Goal: Task Accomplishment & Management: Manage account settings

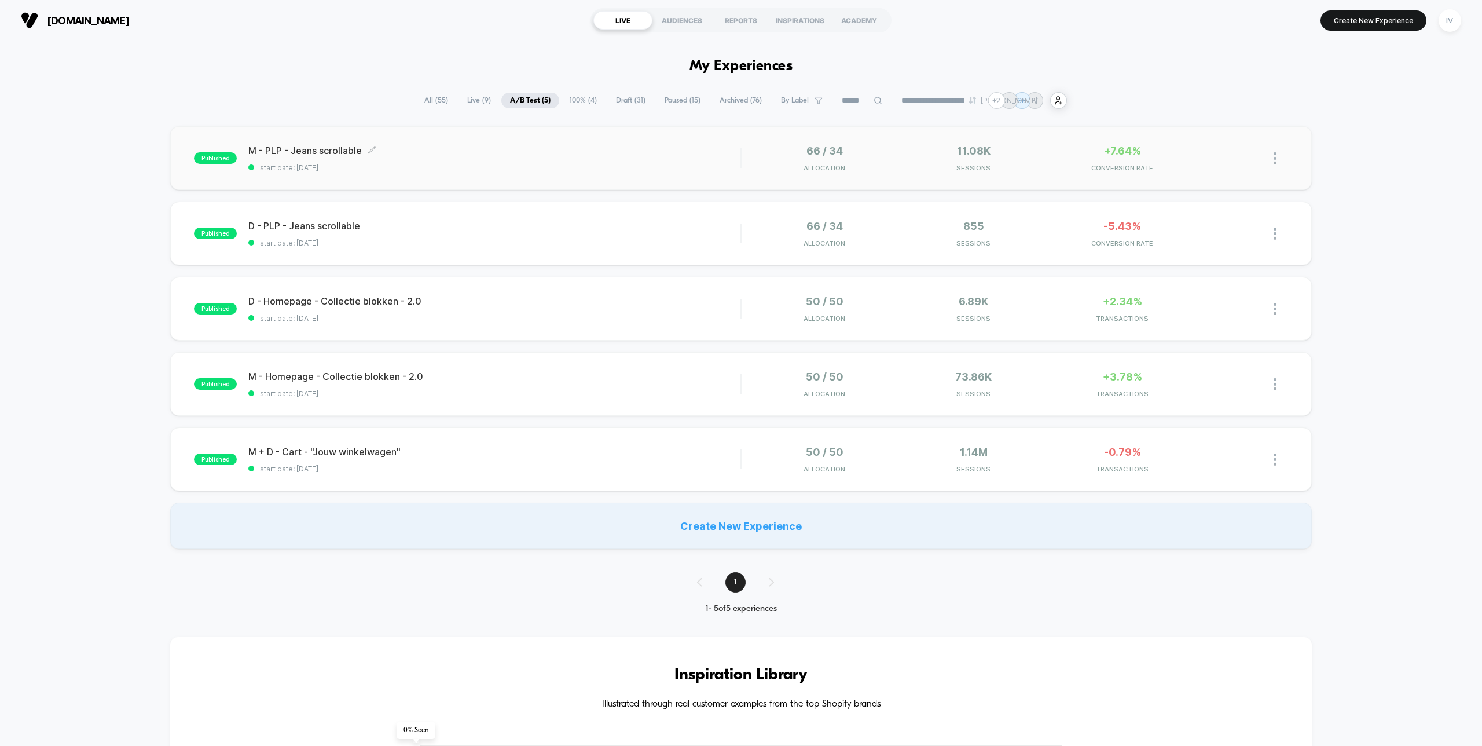
click at [645, 148] on span "M - PLP - Jeans scrollable Click to edit experience details" at bounding box center [494, 151] width 492 height 12
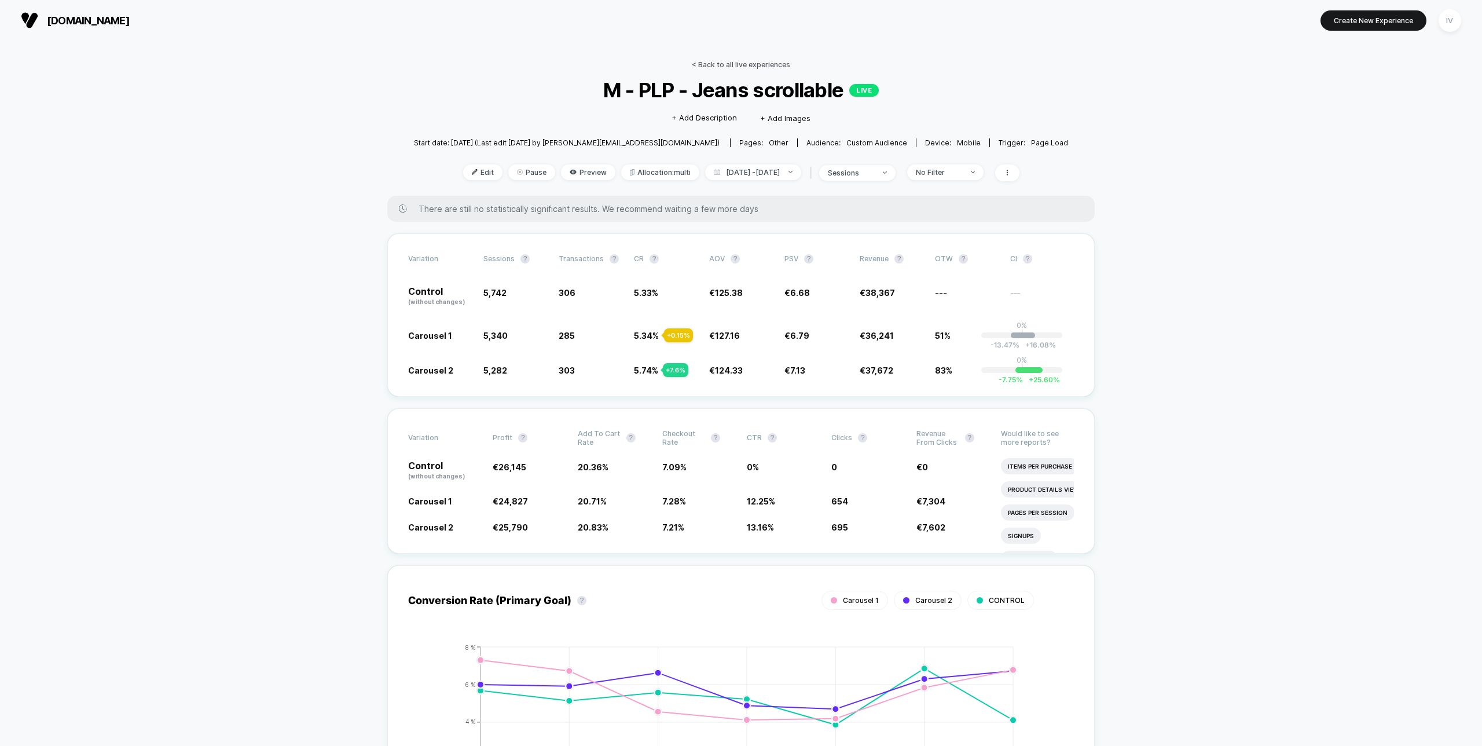
click at [741, 65] on link "< Back to all live experiences" at bounding box center [741, 64] width 98 height 9
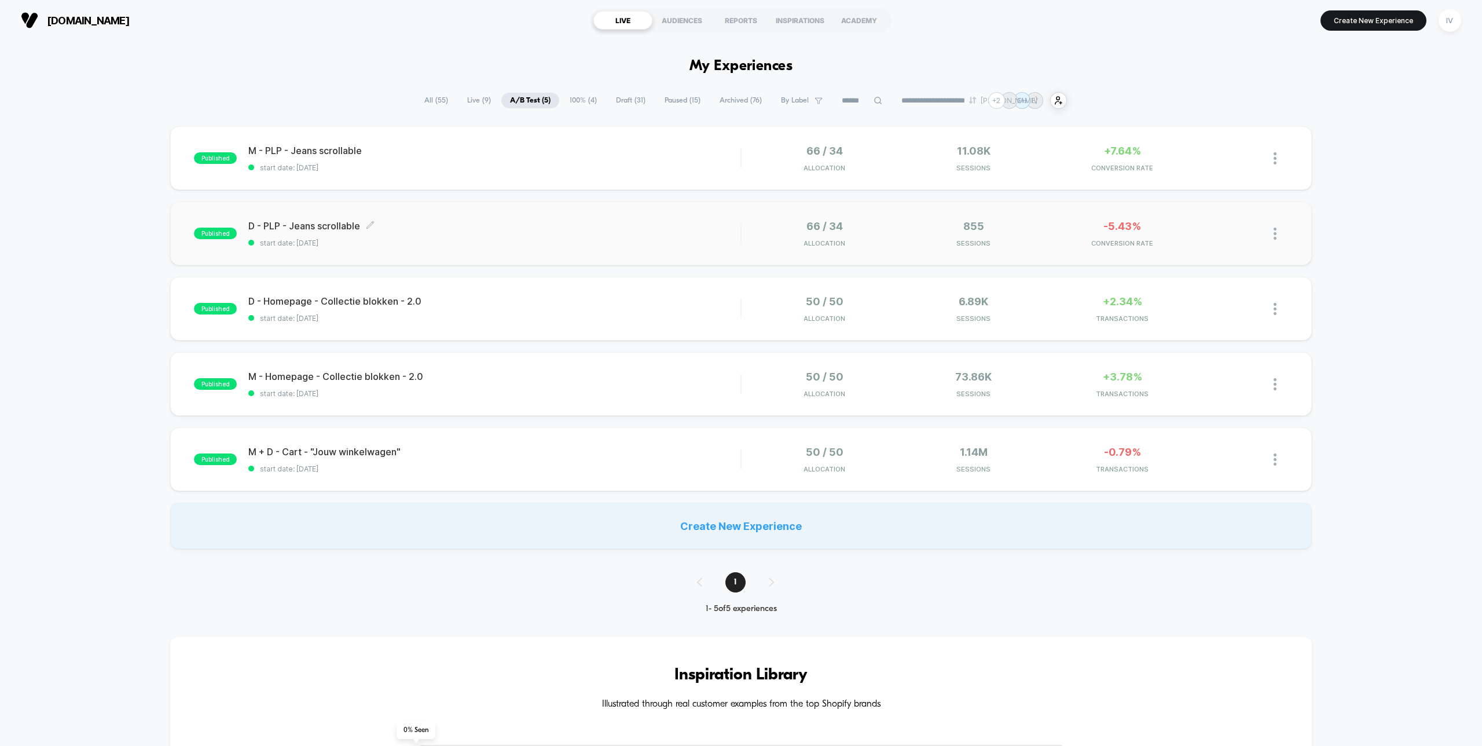
click at [651, 233] on div "D - PLP - Jeans scrollable Click to edit experience details Click to edit exper…" at bounding box center [494, 233] width 492 height 27
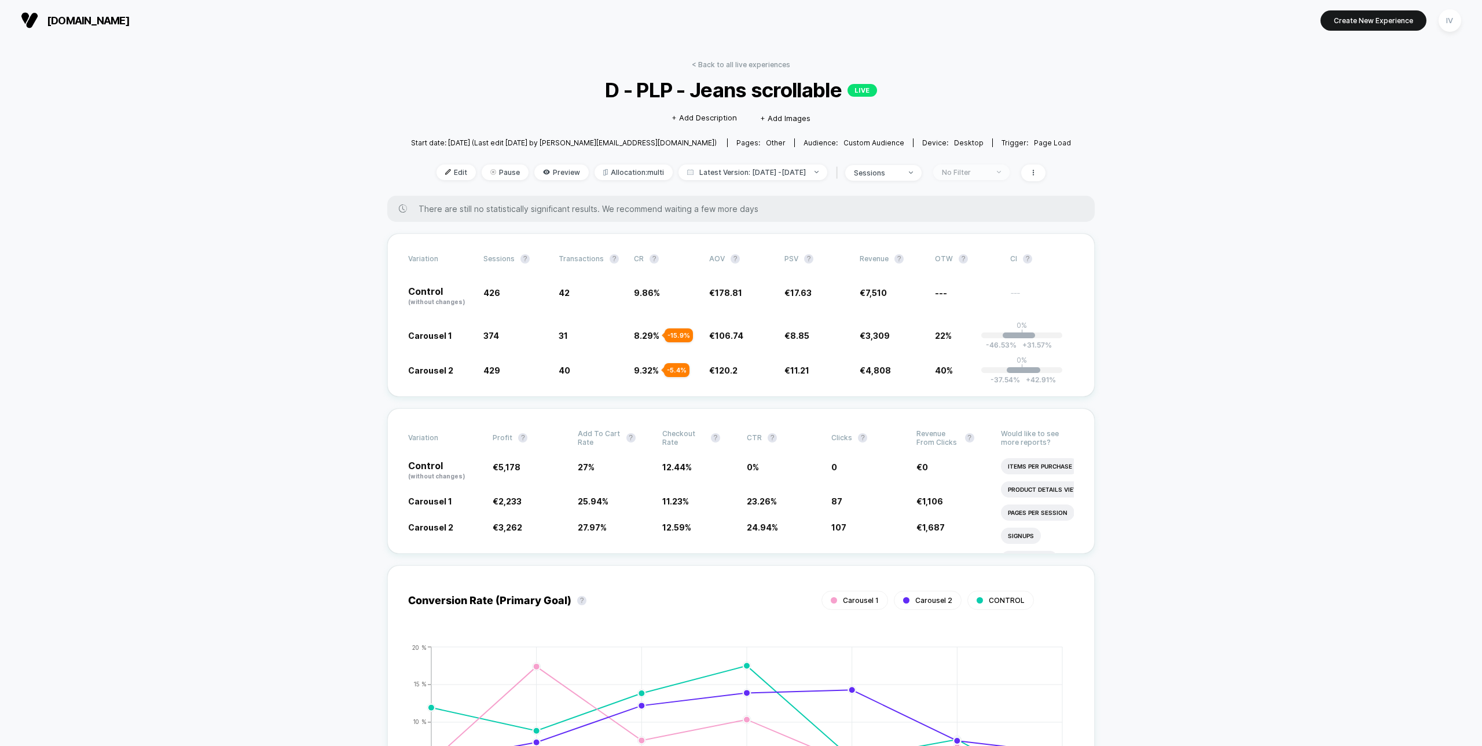
click at [995, 164] on span "No Filter" at bounding box center [971, 172] width 76 height 16
click at [982, 265] on span "Returning Visitors" at bounding box center [982, 261] width 67 height 10
click at [972, 335] on button "Save" at bounding box center [984, 340] width 107 height 19
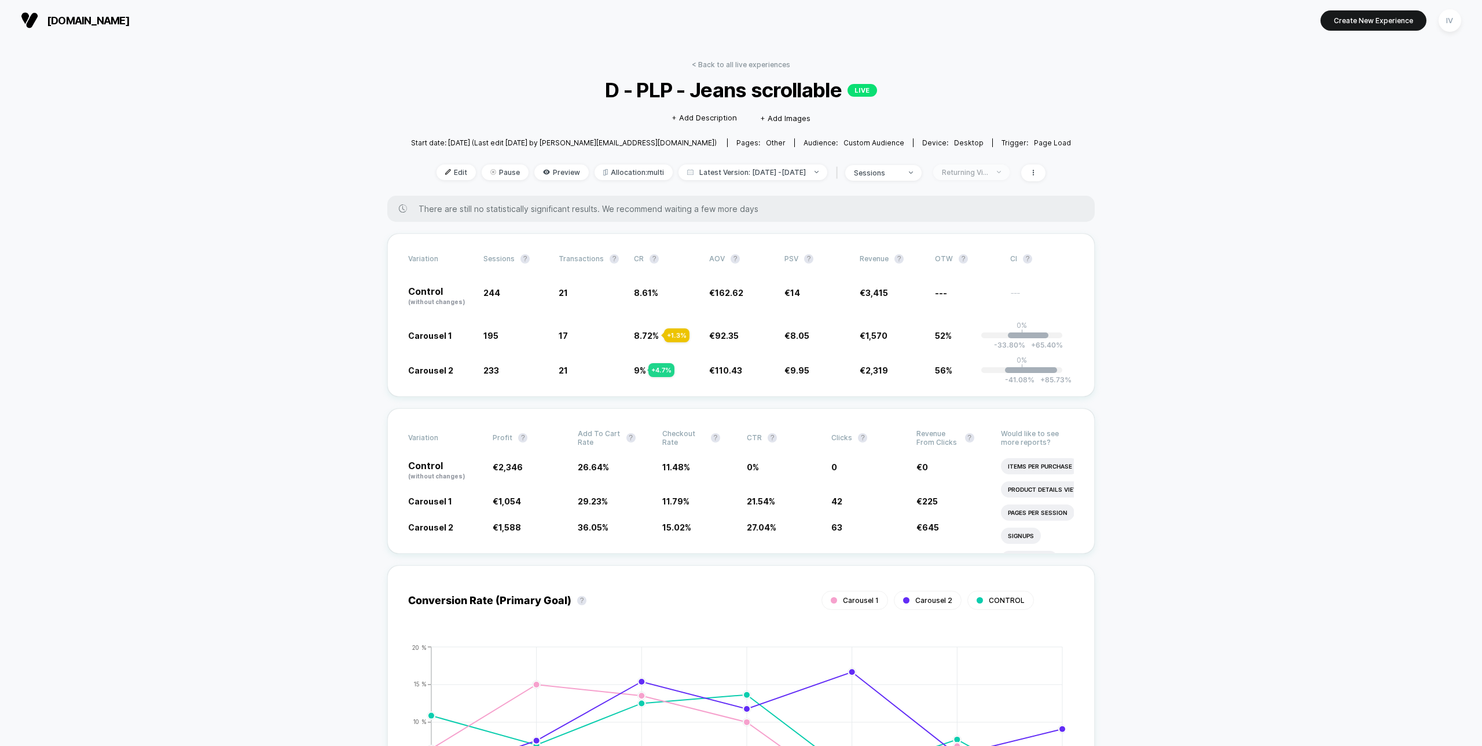
click at [979, 168] on div "Returning Visitors" at bounding box center [965, 172] width 46 height 9
click at [968, 281] on span "New Visitors" at bounding box center [972, 285] width 47 height 10
click at [983, 336] on button "Save" at bounding box center [984, 340] width 107 height 19
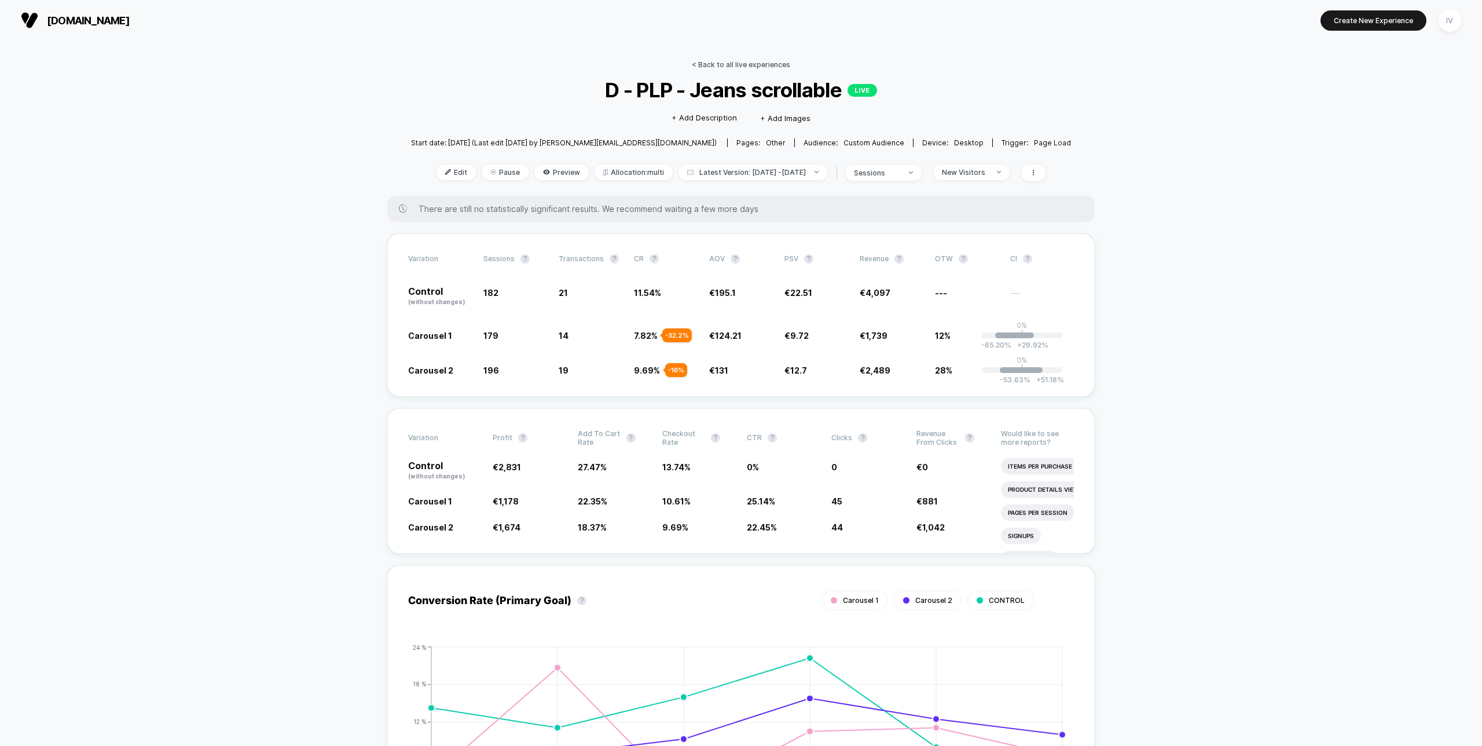
click at [737, 61] on link "< Back to all live experiences" at bounding box center [741, 64] width 98 height 9
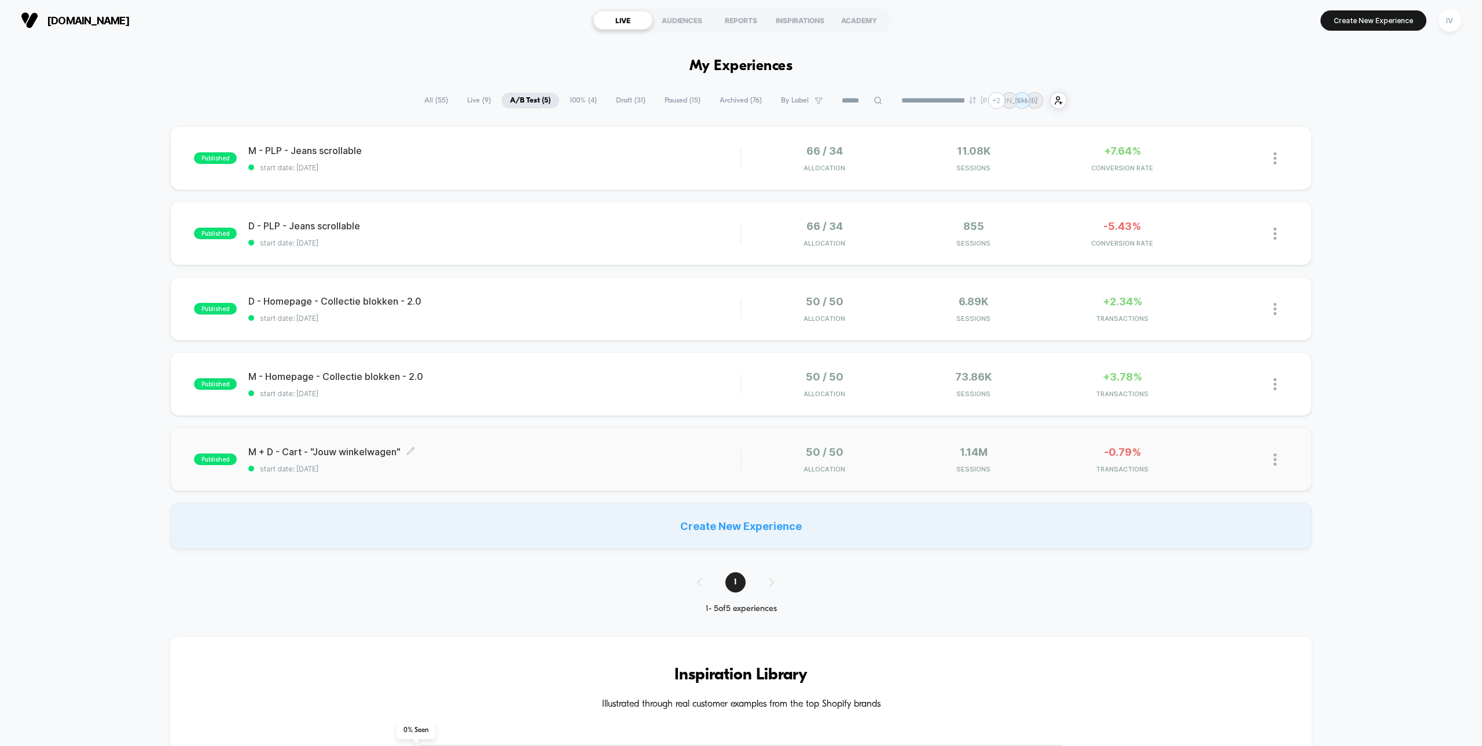
click at [534, 455] on span "M + D - Cart - "Jouw winkelwagen" Click to edit experience details" at bounding box center [494, 452] width 492 height 12
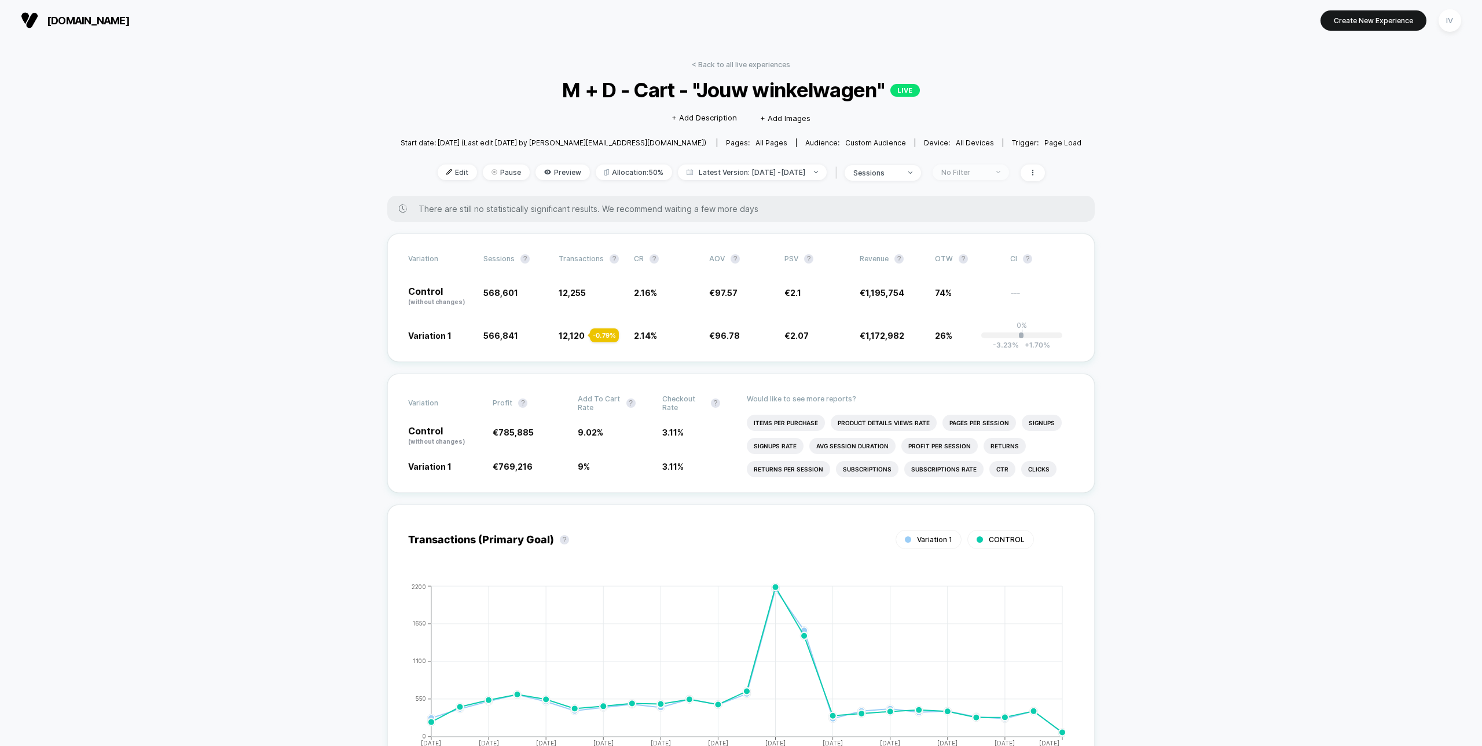
click at [997, 166] on span "No Filter" at bounding box center [970, 172] width 76 height 16
click at [975, 280] on span "New Visitors" at bounding box center [974, 285] width 47 height 10
click at [972, 344] on button "Save" at bounding box center [985, 340] width 107 height 19
click at [976, 172] on div "New Visitors" at bounding box center [964, 172] width 46 height 9
click at [978, 261] on span "Returning Visitors" at bounding box center [984, 261] width 67 height 10
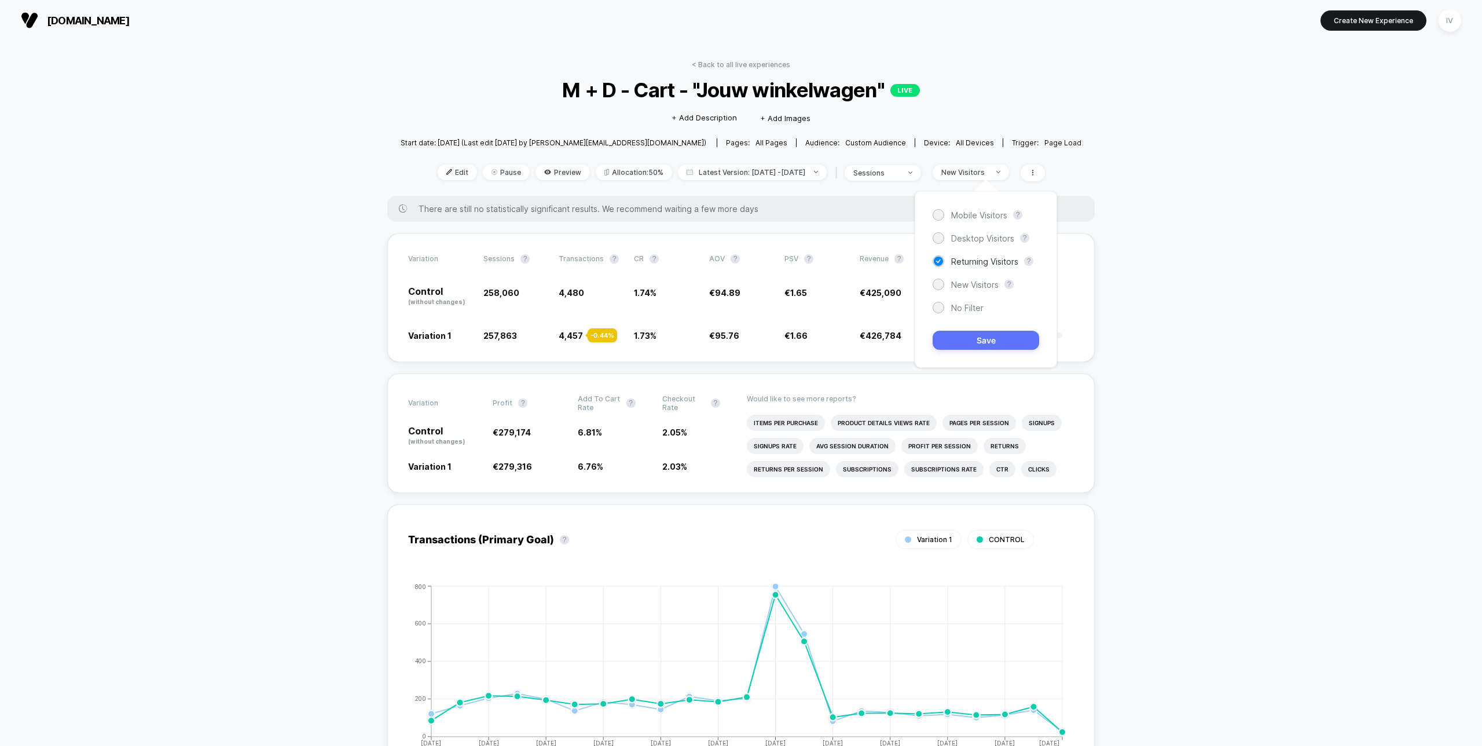
click at [977, 343] on button "Save" at bounding box center [985, 340] width 107 height 19
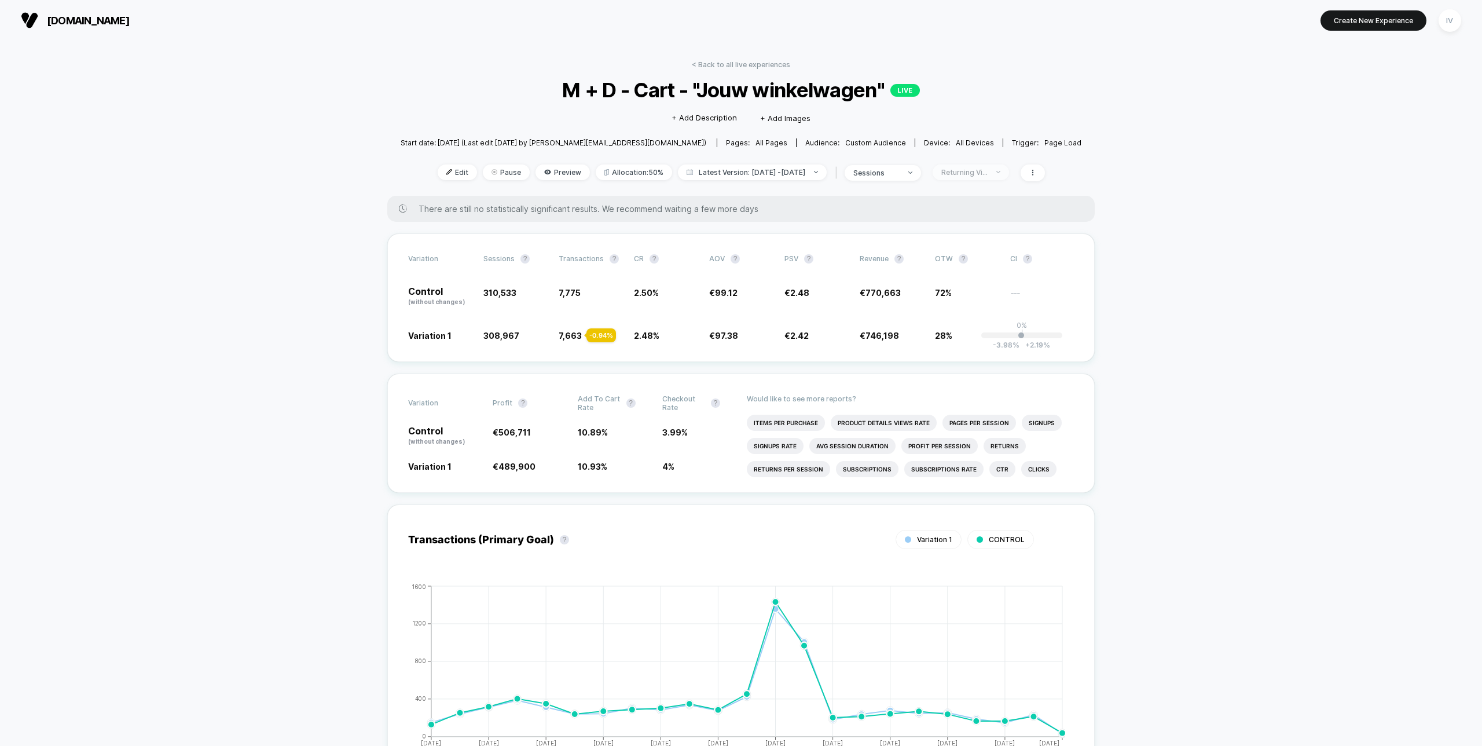
click at [987, 171] on div "Returning Visitors" at bounding box center [964, 172] width 46 height 9
click at [965, 315] on div "Mobile Visitors ? Desktop Visitors ? Returning Visitors ? New Visitors ? No Fil…" at bounding box center [986, 279] width 142 height 177
click at [966, 309] on span "No Filter" at bounding box center [967, 308] width 32 height 10
click at [984, 347] on button "Save" at bounding box center [985, 340] width 107 height 19
